Goal: Check status: Check status

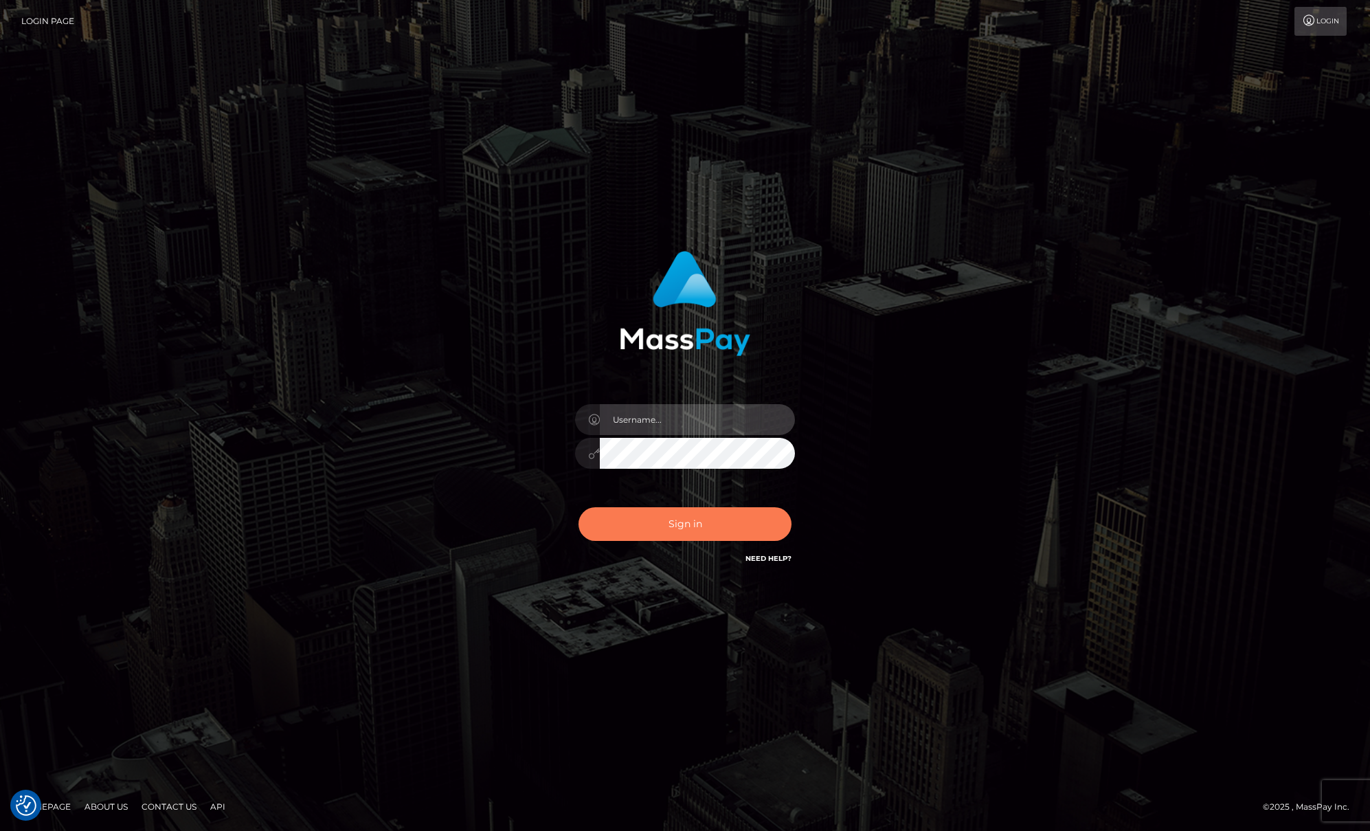
type input "Josue perales"
click at [652, 517] on button "Sign in" at bounding box center [684, 524] width 213 height 34
type input "Josue perales"
click at [631, 513] on button "Sign in" at bounding box center [684, 524] width 213 height 34
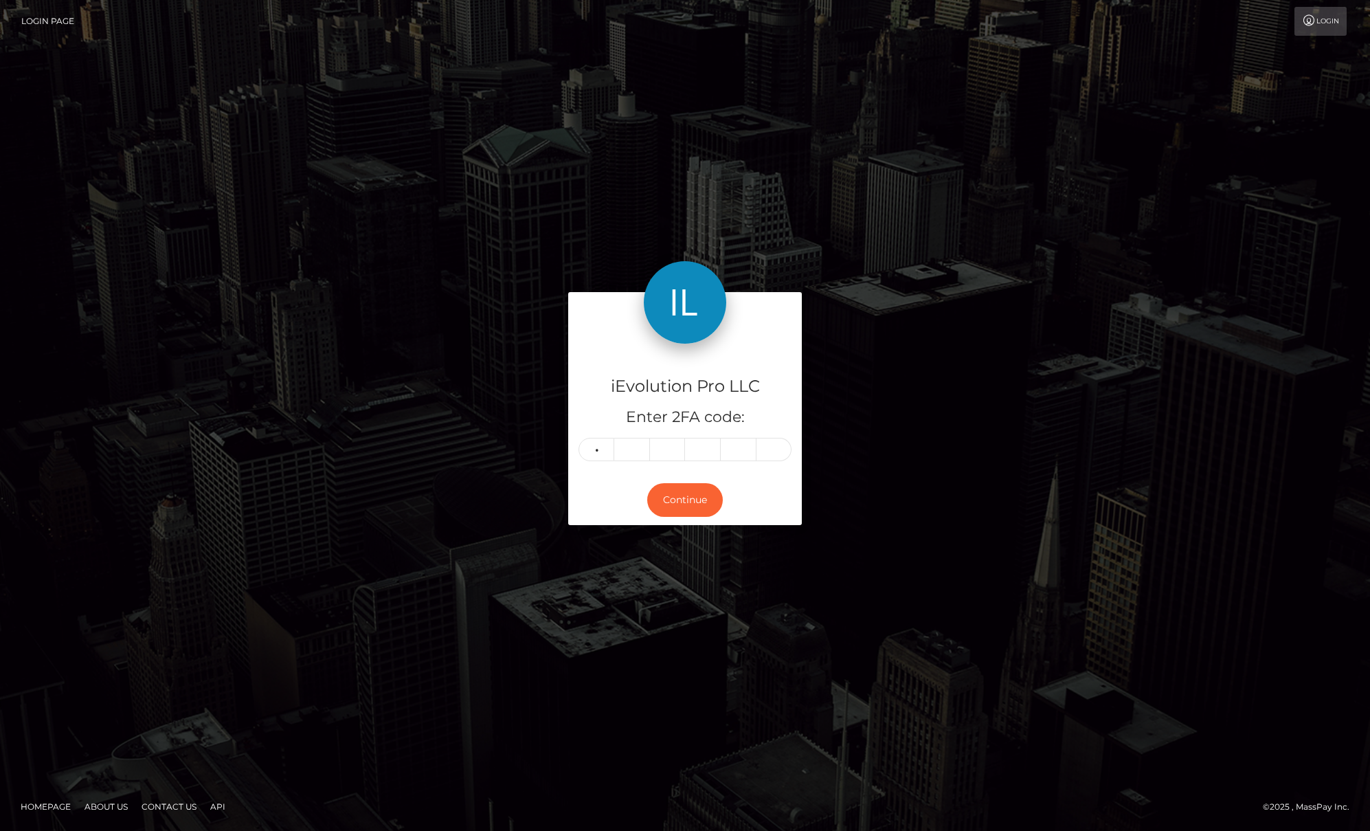
type input "5"
type input "8"
type input "3"
type input "7"
type input "3"
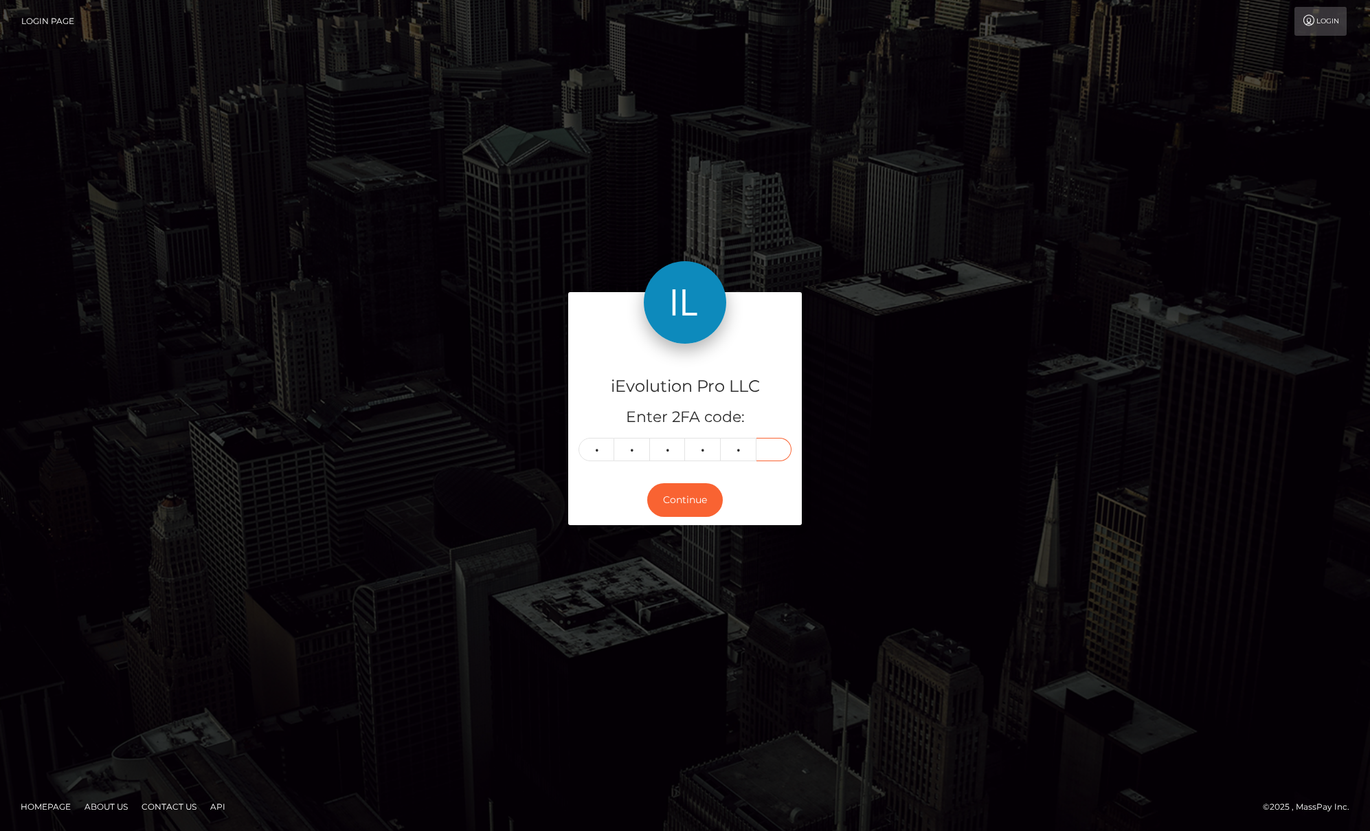
type input "6"
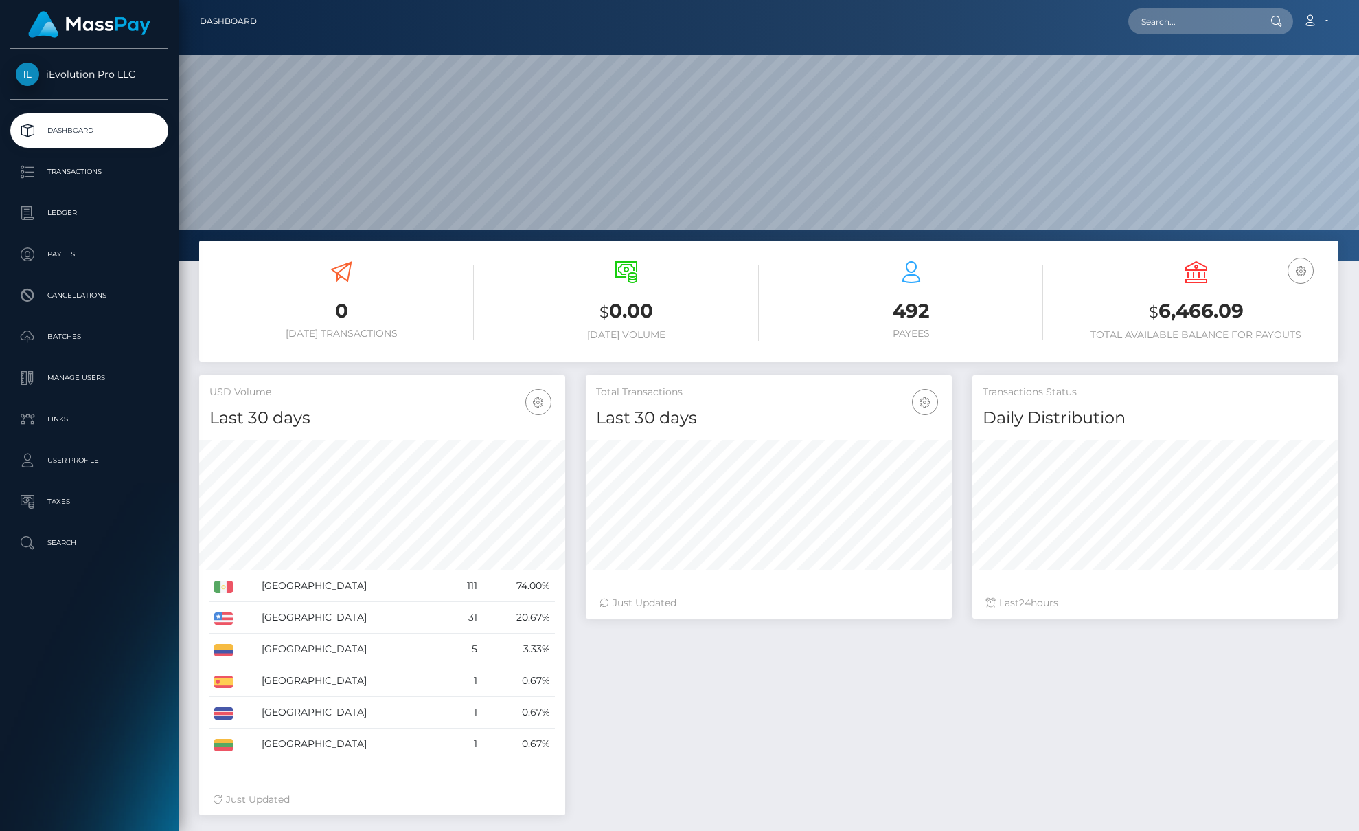
scroll to position [244, 366]
click at [49, 171] on p "Transactions" at bounding box center [89, 171] width 147 height 21
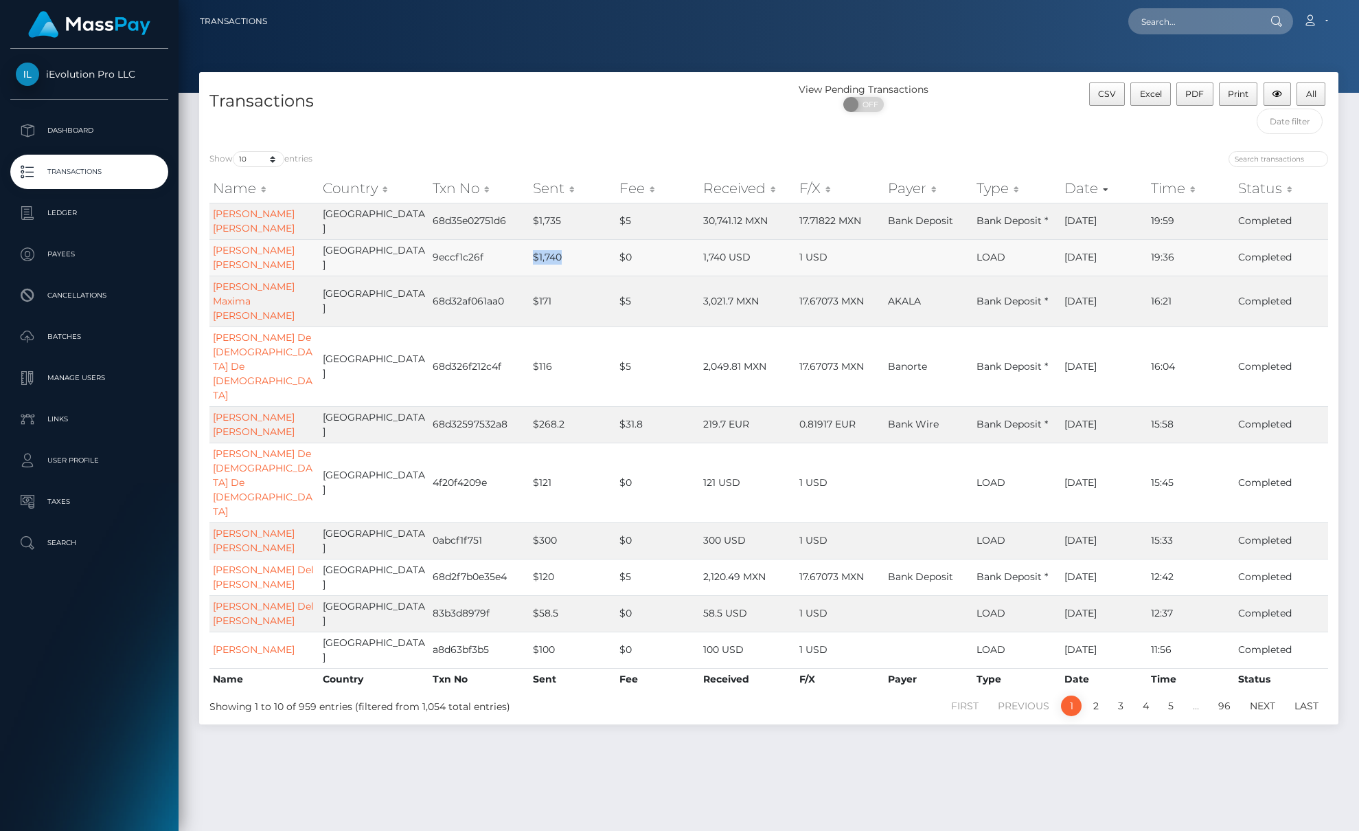
drag, startPoint x: 508, startPoint y: 255, endPoint x: 535, endPoint y: 257, distance: 27.6
click at [535, 257] on td "$1,740" at bounding box center [573, 257] width 86 height 36
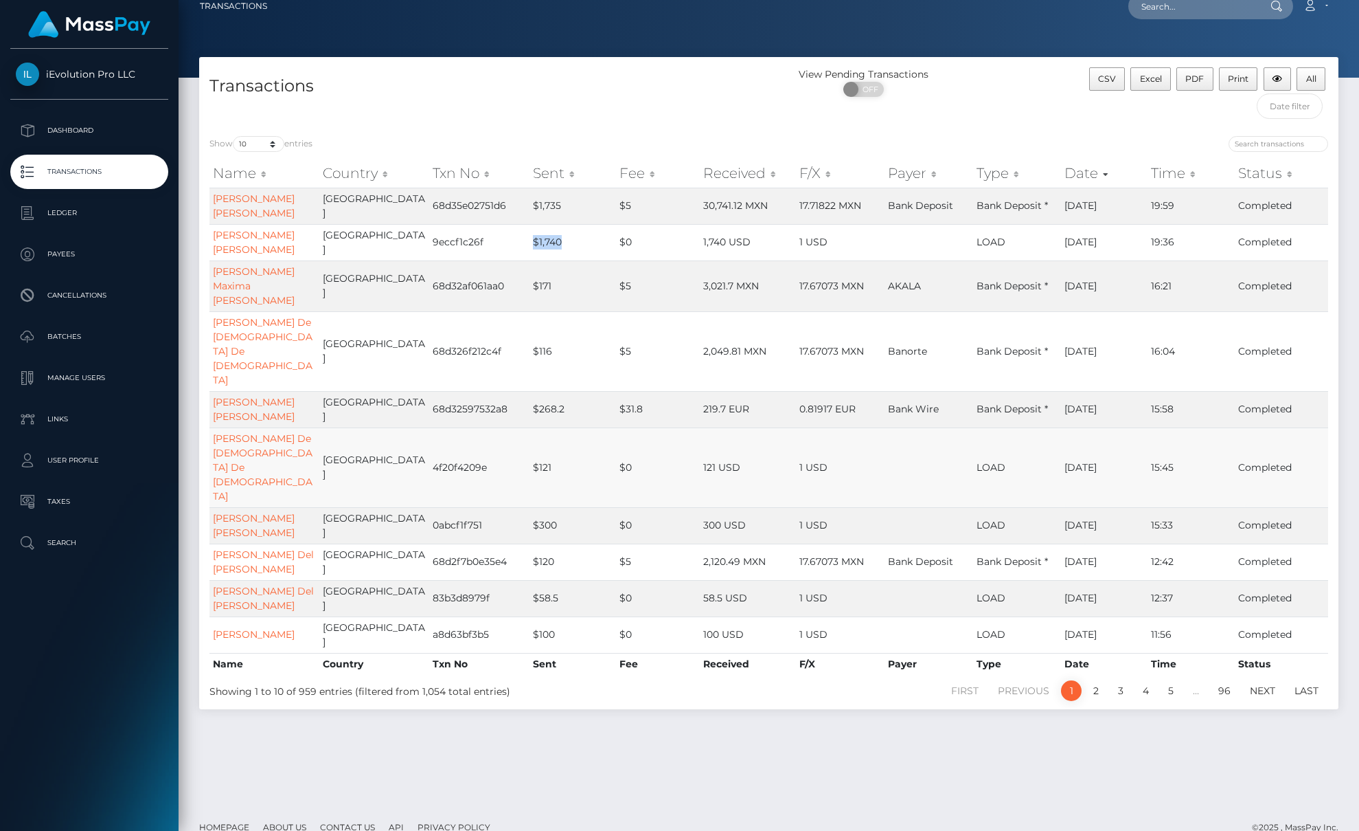
scroll to position [18, 0]
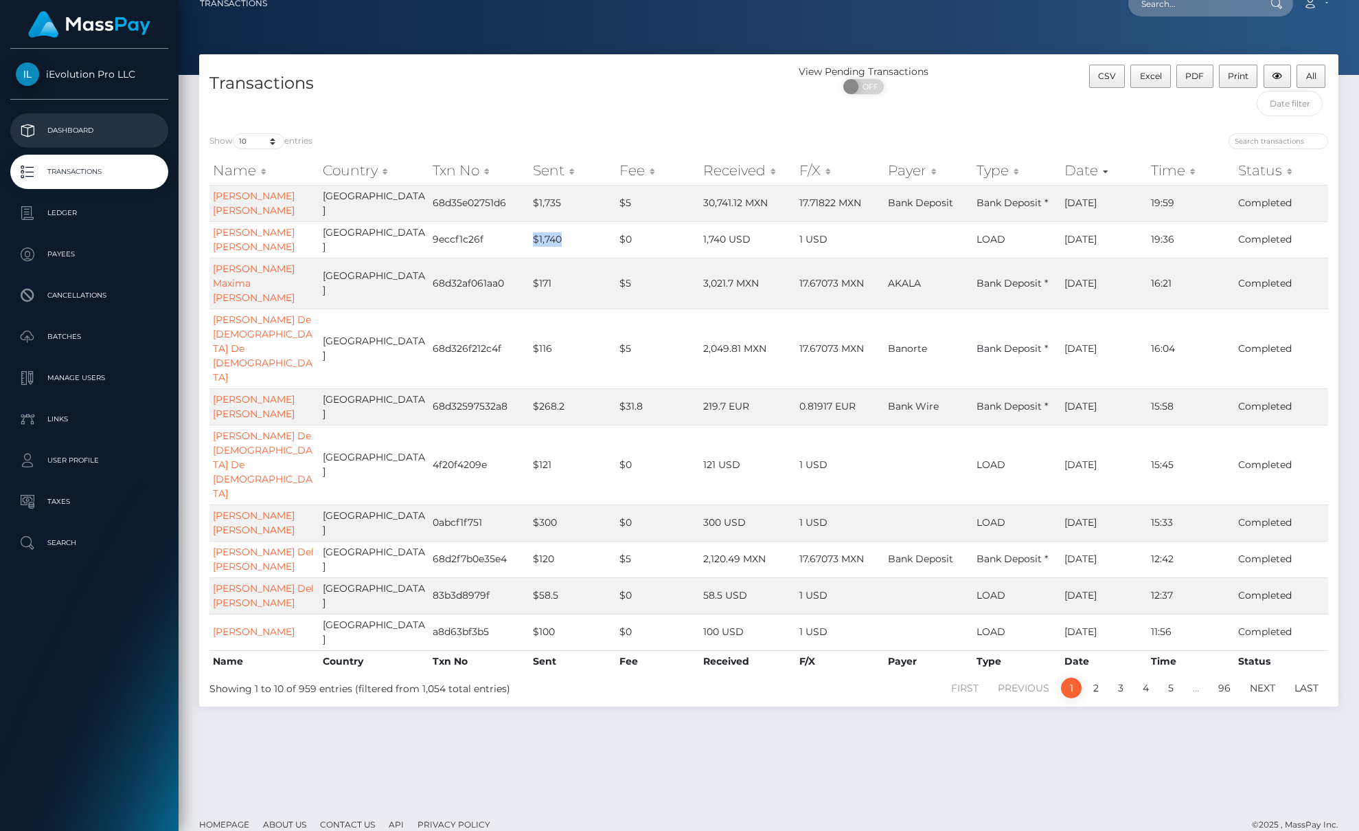
click at [119, 131] on p "Dashboard" at bounding box center [89, 130] width 147 height 21
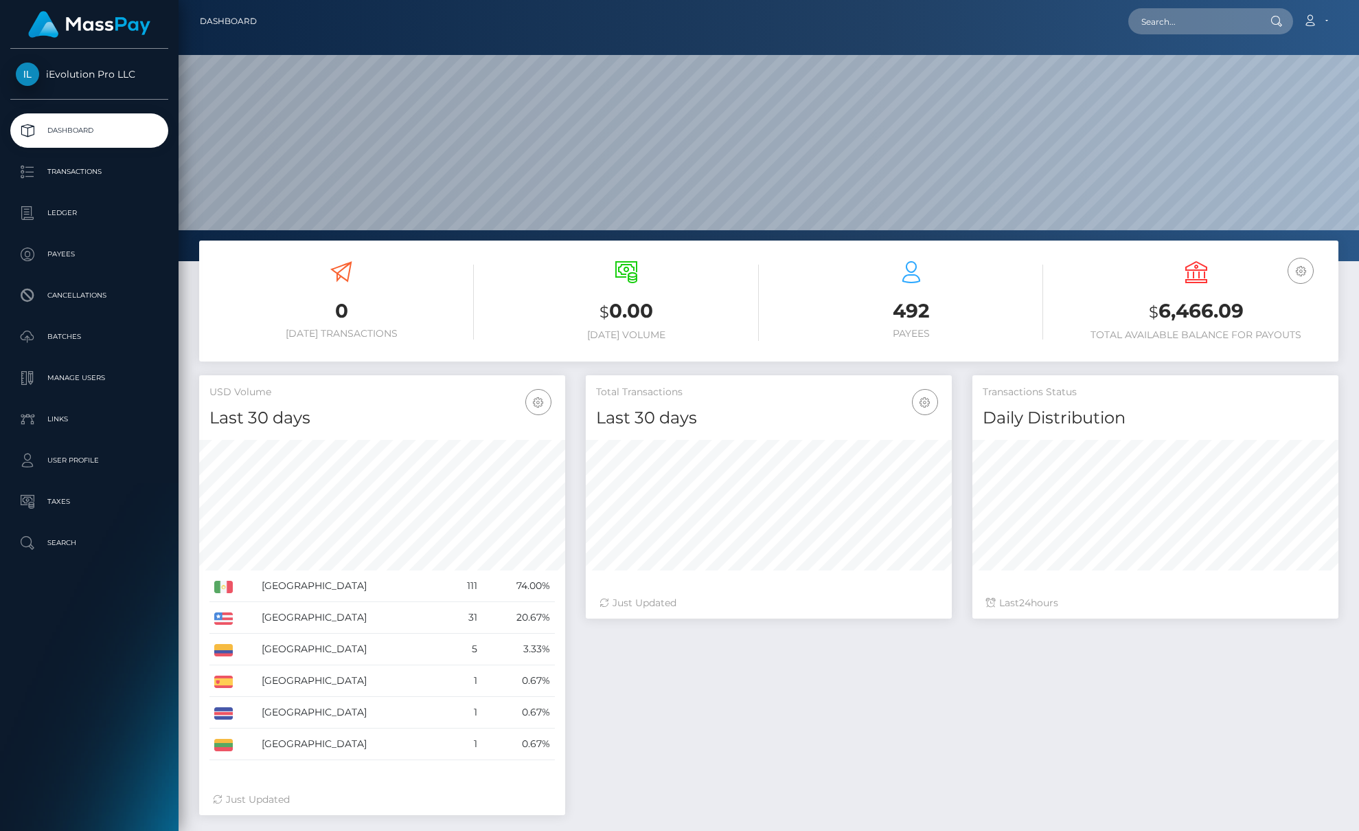
scroll to position [244, 366]
click at [78, 124] on p "Dashboard" at bounding box center [89, 130] width 147 height 21
